Goal: Download file/media

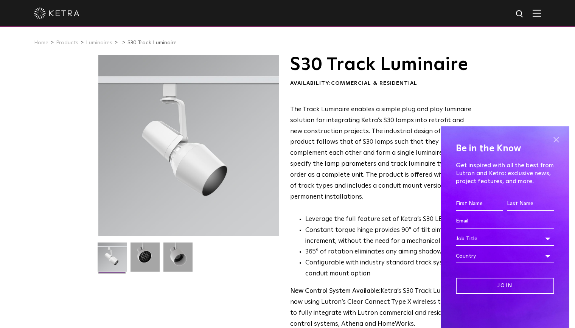
click at [556, 140] on span at bounding box center [556, 139] width 11 height 11
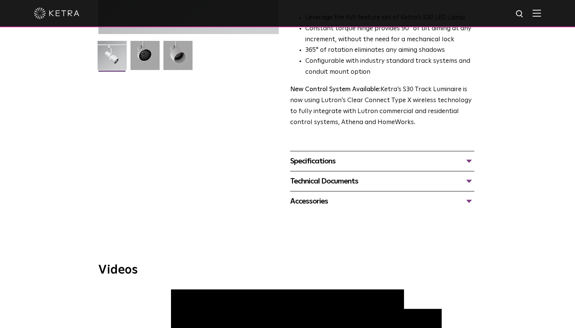
scroll to position [265, 0]
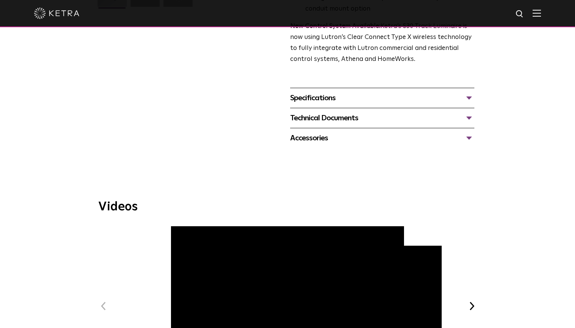
click at [346, 132] on div "Accessories" at bounding box center [382, 138] width 184 height 12
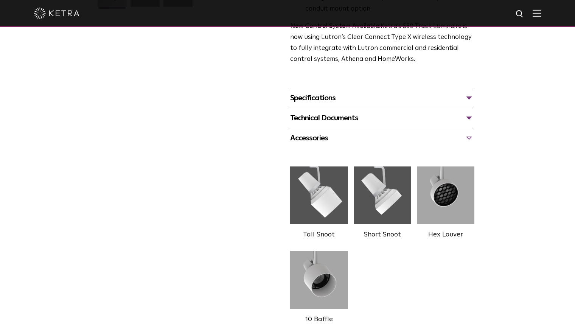
click at [346, 132] on div "Accessories" at bounding box center [382, 138] width 184 height 12
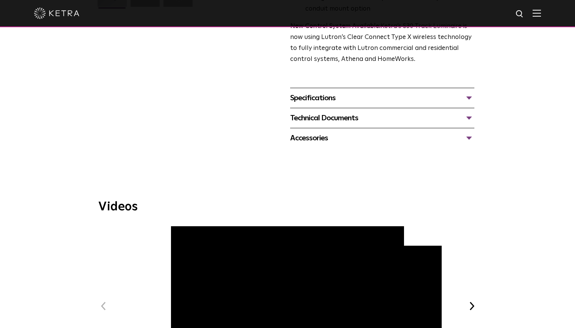
click at [353, 112] on div "Technical Documents" at bounding box center [382, 118] width 184 height 12
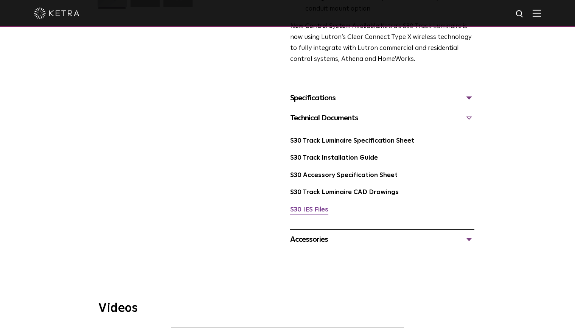
click at [322, 207] on link "S30 IES Files" at bounding box center [309, 210] width 38 height 6
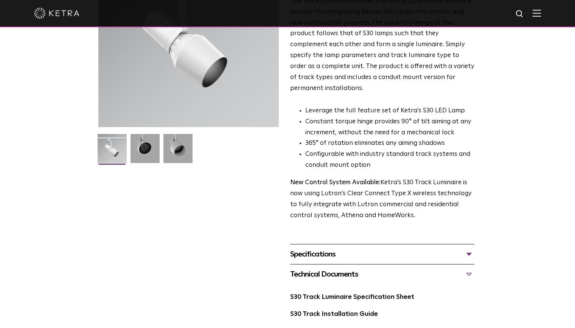
scroll to position [0, 0]
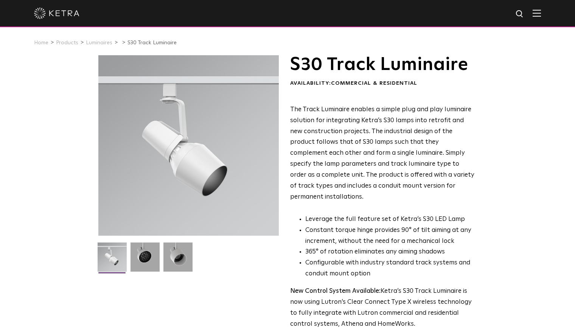
drag, startPoint x: 309, startPoint y: 78, endPoint x: 302, endPoint y: 75, distance: 7.8
click at [309, 78] on div "S30 Track Luminaire Availability: Commercial & Residential" at bounding box center [382, 71] width 184 height 32
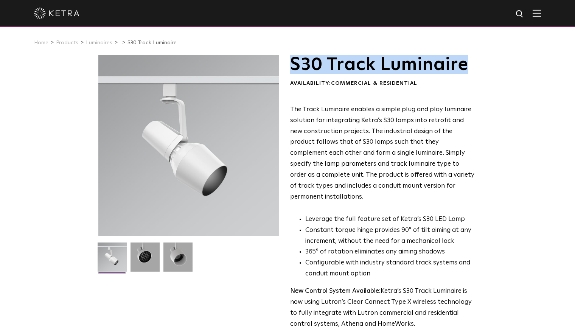
drag, startPoint x: 291, startPoint y: 71, endPoint x: 482, endPoint y: 71, distance: 190.8
click at [482, 71] on div "S30 Track Luminaire Availability: Commercial & Residential The Track Luminaire …" at bounding box center [288, 284] width 394 height 459
drag, startPoint x: 482, startPoint y: 71, endPoint x: 448, endPoint y: 69, distance: 33.8
copy h1 "S30 Track Luminaire"
click at [388, 73] on h1 "S30 Track Luminaire" at bounding box center [382, 64] width 184 height 19
